Goal: Task Accomplishment & Management: Use online tool/utility

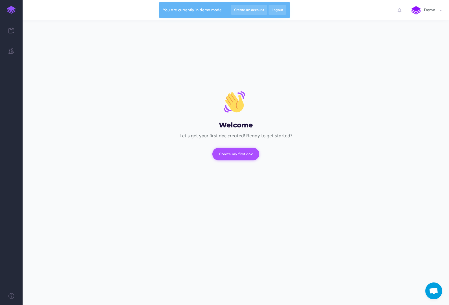
click at [250, 160] on button "Create my first doc" at bounding box center [235, 154] width 47 height 12
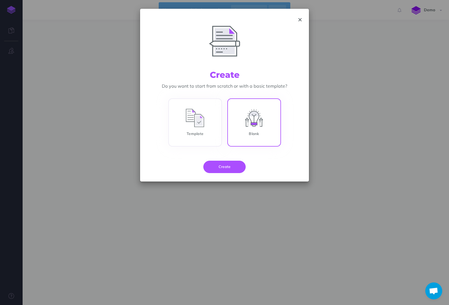
click at [265, 135] on input "Blank" at bounding box center [254, 124] width 54 height 48
radio input "true"
click at [230, 169] on button "Create" at bounding box center [224, 167] width 42 height 12
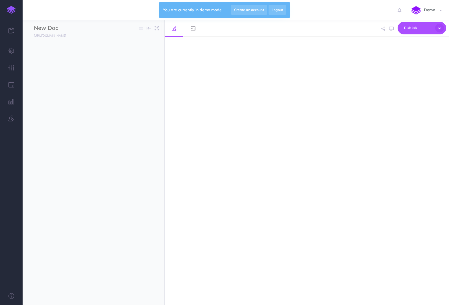
select select "null"
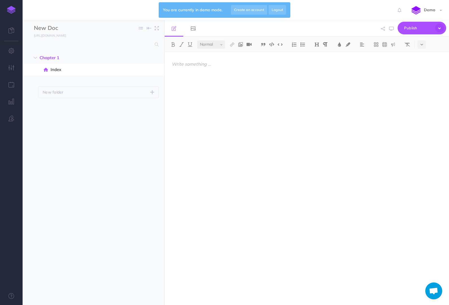
click at [247, 92] on div at bounding box center [263, 175] width 199 height 247
click at [422, 27] on span "Publish" at bounding box center [418, 28] width 28 height 9
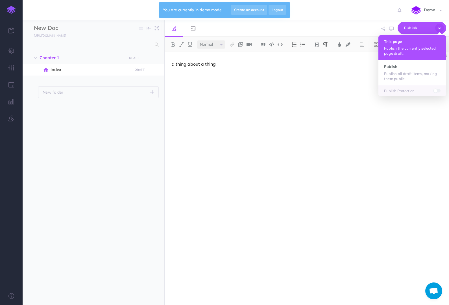
click at [408, 44] on button "This page Publish the currently selected page draft." at bounding box center [412, 47] width 68 height 25
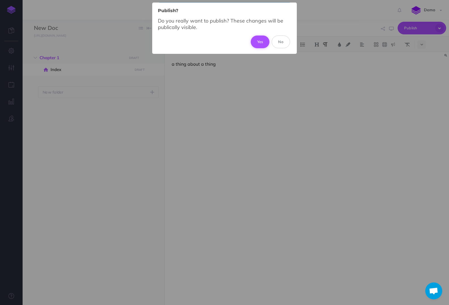
click at [255, 45] on button "Yes" at bounding box center [259, 42] width 19 height 12
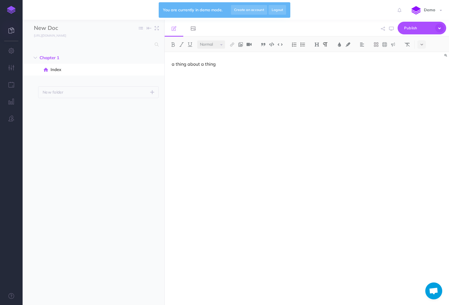
click at [11, 29] on icon at bounding box center [11, 31] width 6 height 6
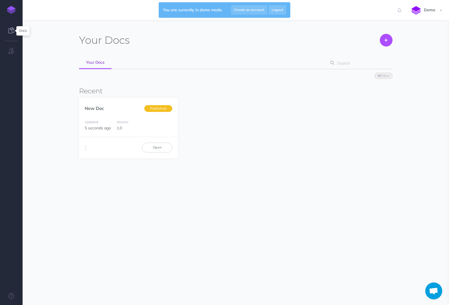
click at [9, 31] on icon at bounding box center [11, 31] width 6 height 6
click at [10, 6] on img at bounding box center [11, 10] width 8 height 8
click at [16, 58] on button "button" at bounding box center [11, 51] width 23 height 17
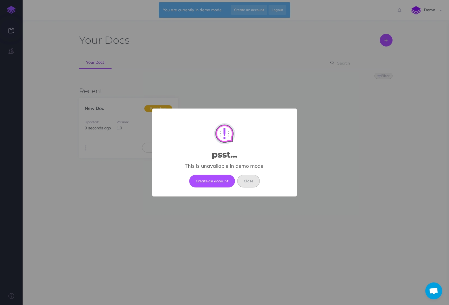
click at [256, 185] on button "Close" at bounding box center [248, 181] width 23 height 12
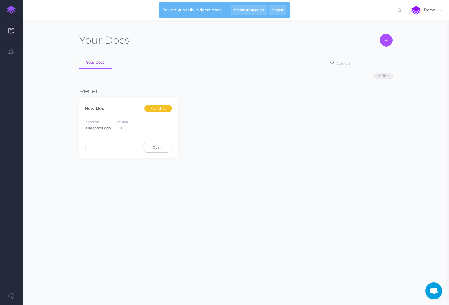
click at [10, 29] on icon at bounding box center [11, 31] width 6 height 6
click at [87, 148] on button "button" at bounding box center [85, 148] width 5 height 8
click at [136, 158] on button "Duplicate" at bounding box center [114, 160] width 71 height 10
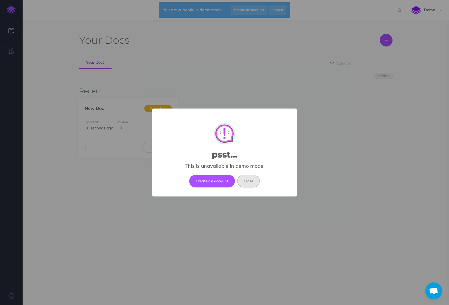
click at [246, 178] on button "Close" at bounding box center [248, 181] width 23 height 12
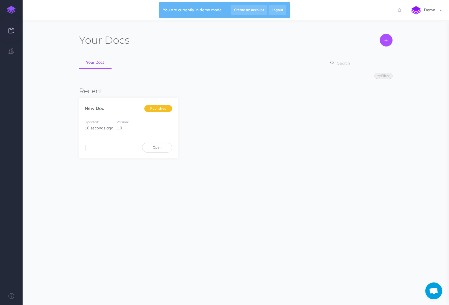
click at [439, 15] on link "Demo" at bounding box center [426, 10] width 43 height 20
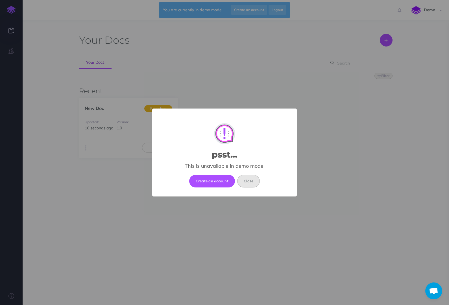
click at [249, 186] on button "Close" at bounding box center [248, 181] width 23 height 12
